Goal: Information Seeking & Learning: Learn about a topic

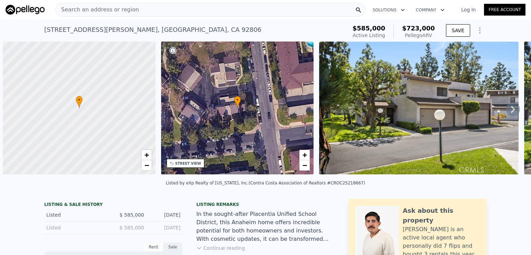
scroll to position [0, 3]
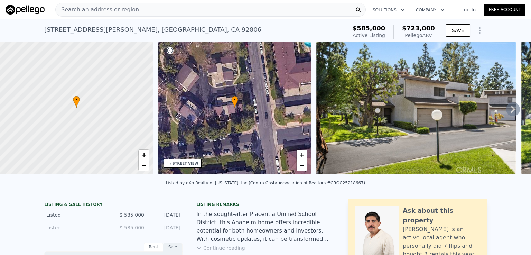
click at [151, 8] on div "Search an address or region" at bounding box center [210, 10] width 311 height 14
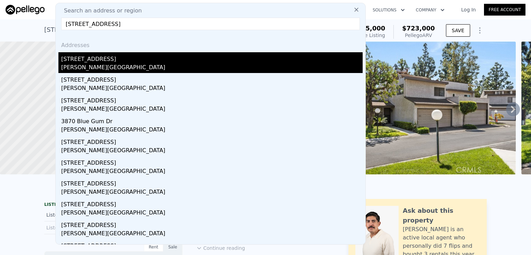
type input "[STREET_ADDRESS]"
click at [89, 66] on div "[PERSON_NAME][GEOGRAPHIC_DATA]" at bounding box center [212, 68] width 302 height 10
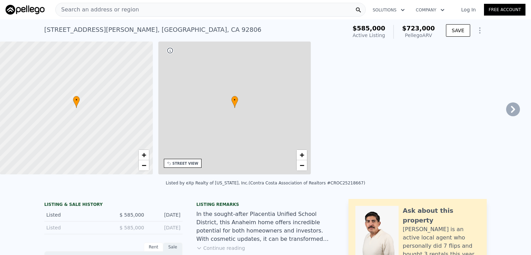
type input "4"
type input "1"
type input "943"
type input "1563"
type input "1700"
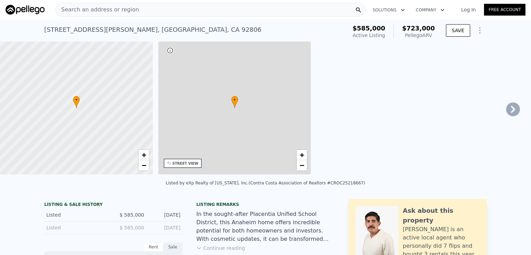
type input "2285"
type input "$ 723,000"
type input "$ 58,655"
